Goal: Find specific page/section: Find specific page/section

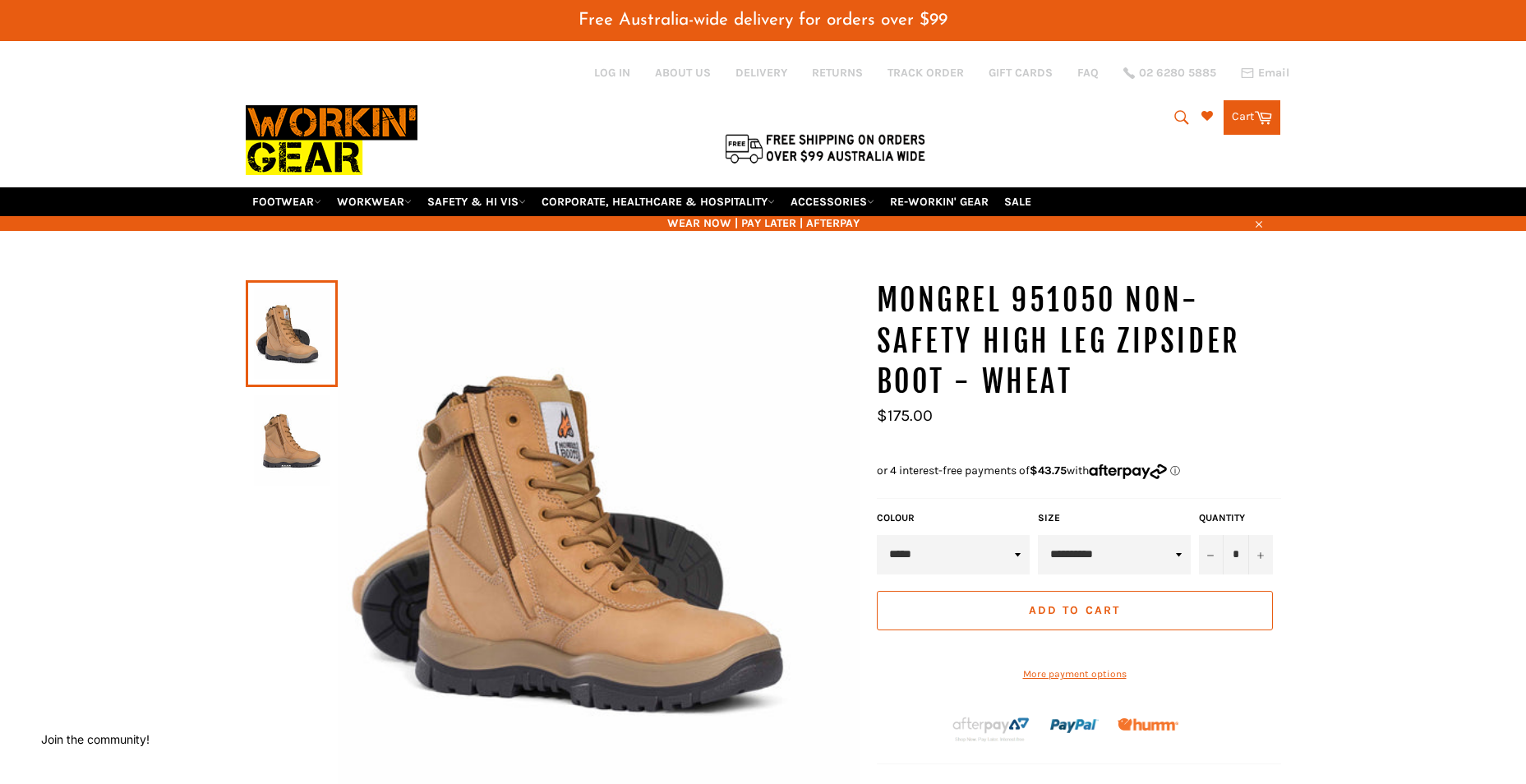
click at [1174, 120] on icon "submit" at bounding box center [1181, 116] width 14 height 14
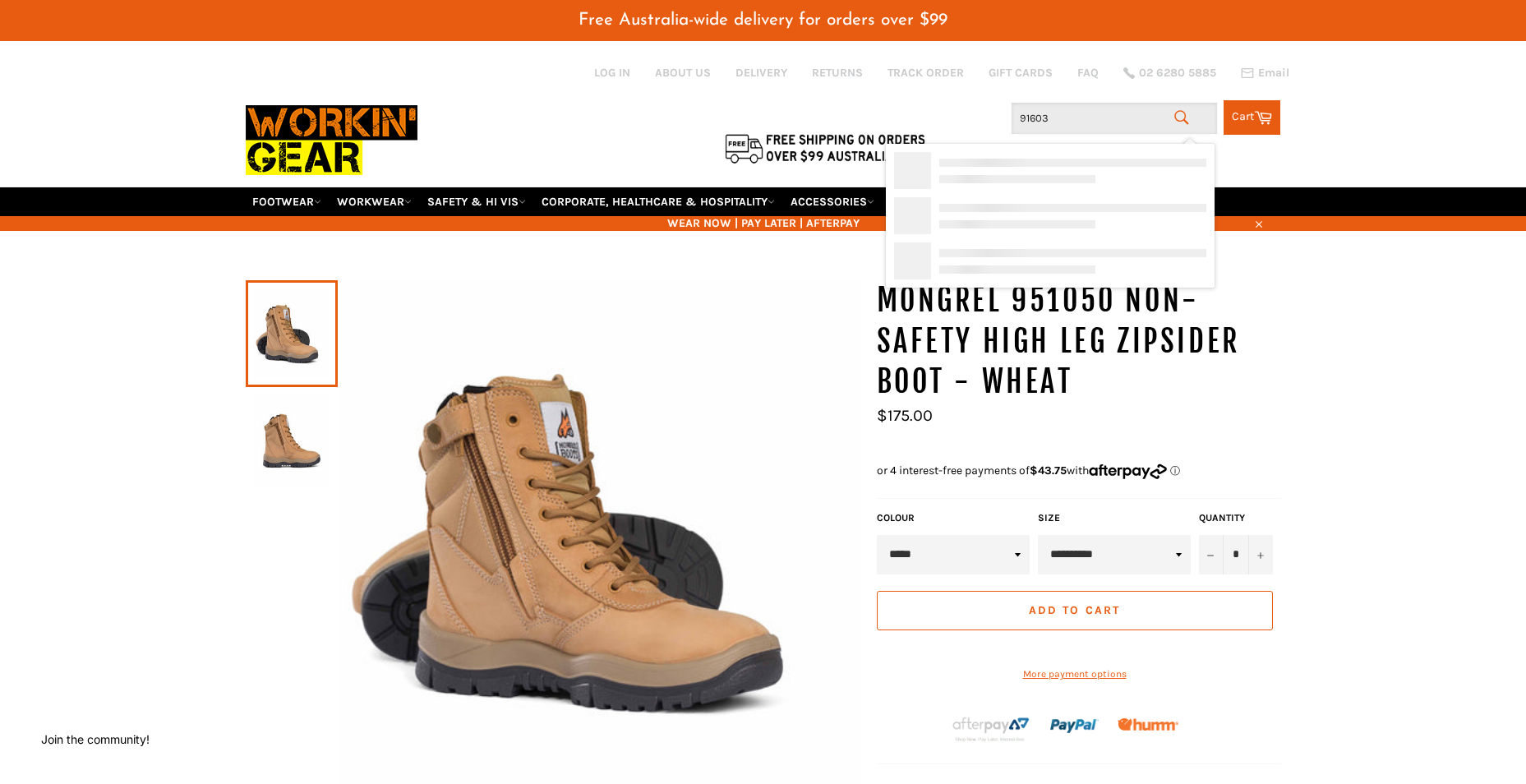
type input "916030"
click at [1100, 182] on div "MONGREL 916030 NON-SAFETY ELASTIC SIDED BOOT - BROWN" at bounding box center [1083, 186] width 247 height 31
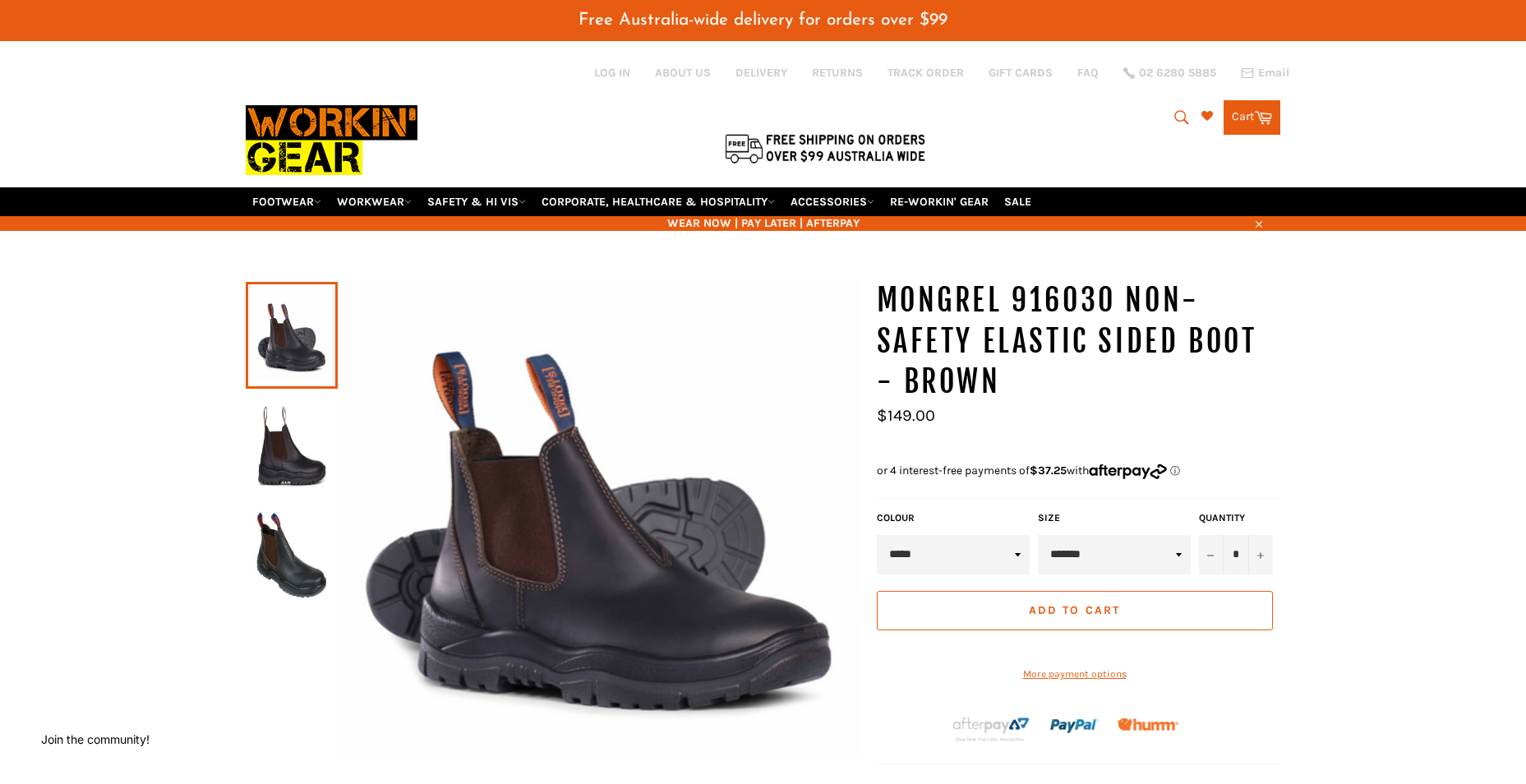
click at [1174, 108] on icon "submit" at bounding box center [1182, 117] width 18 height 18
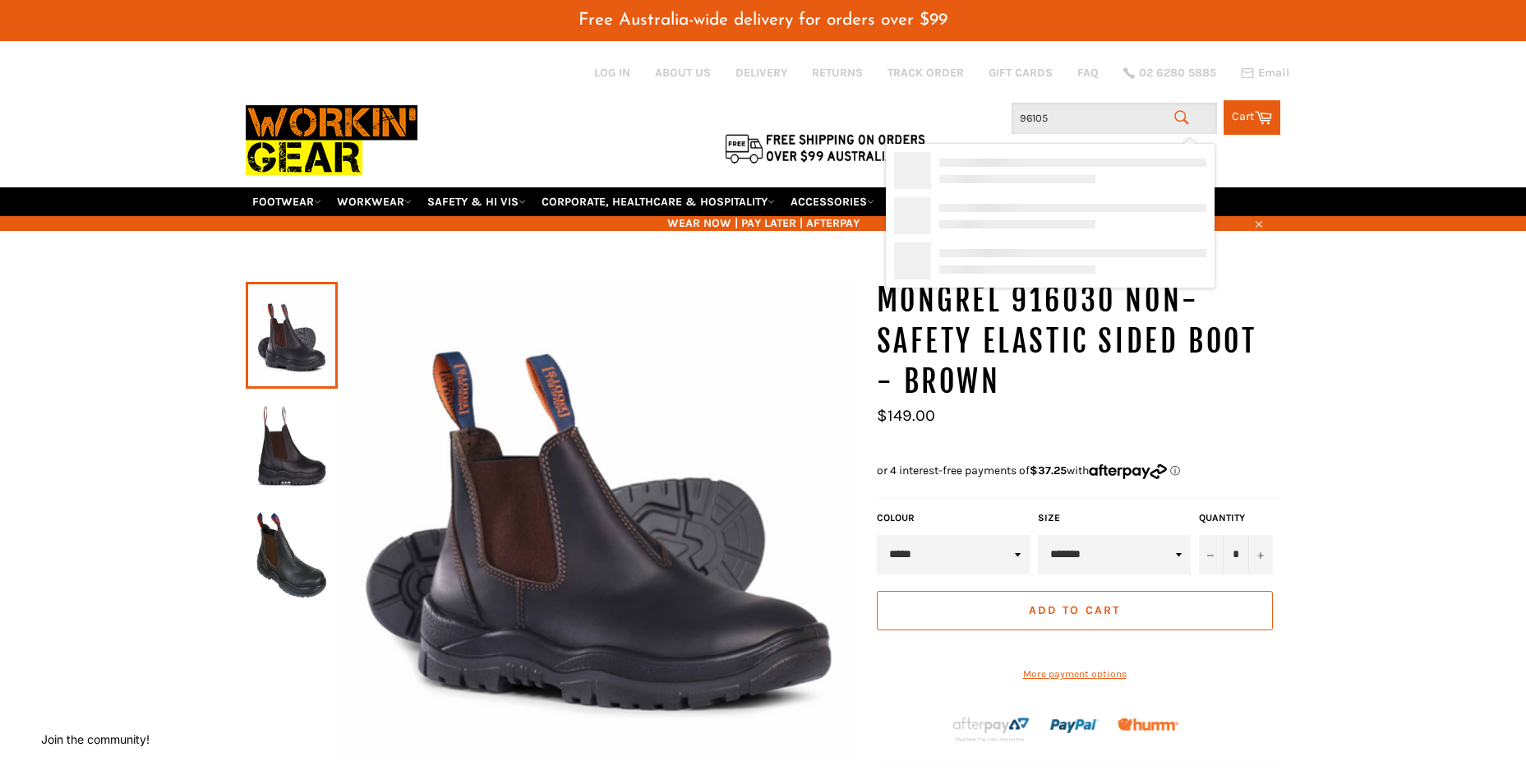
type input "961050"
